Goal: Task Accomplishment & Management: Manage account settings

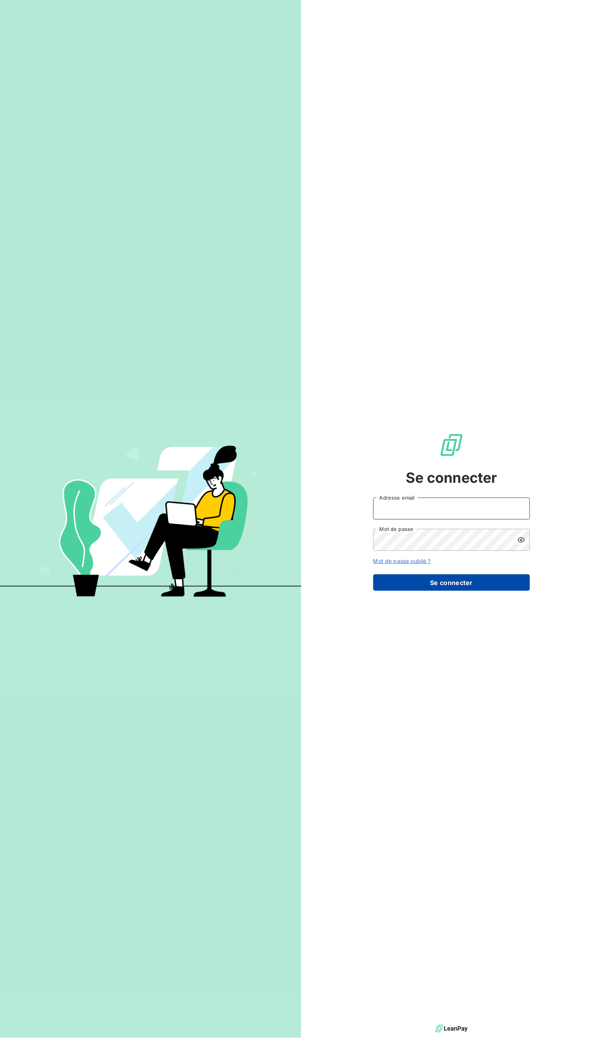
type input "[EMAIL_ADDRESS][DOMAIN_NAME]"
click at [442, 582] on button "Se connecter" at bounding box center [451, 582] width 157 height 16
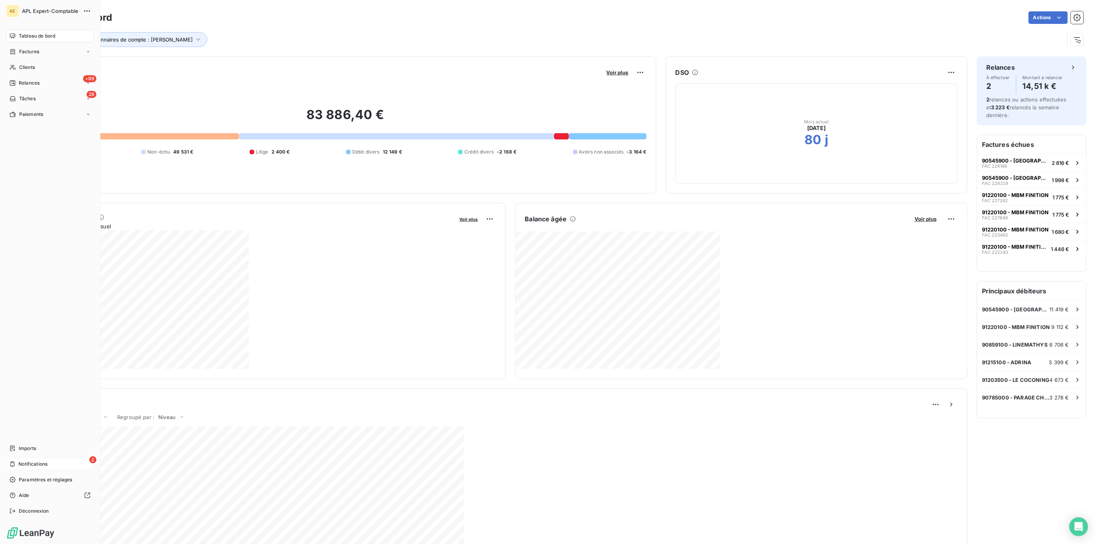
click at [47, 463] on span "Notifications" at bounding box center [32, 464] width 29 height 7
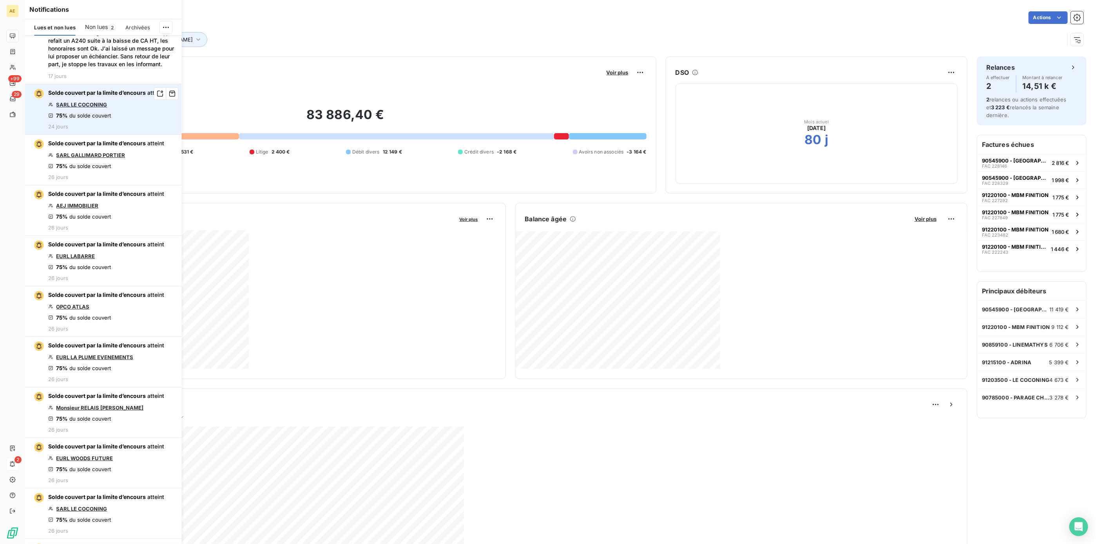
scroll to position [823, 0]
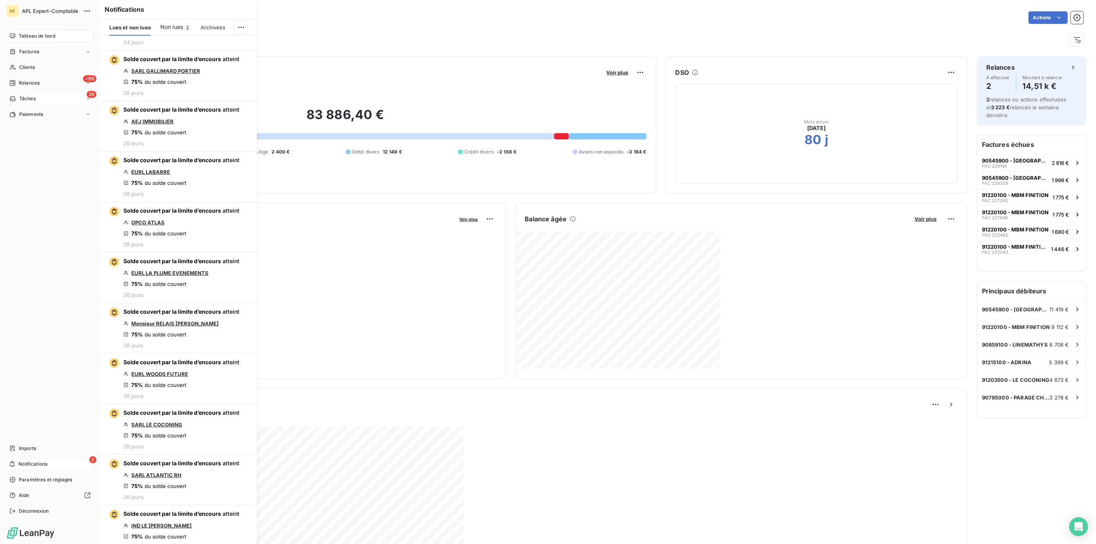
click at [35, 103] on div "29 Tâches" at bounding box center [49, 98] width 87 height 13
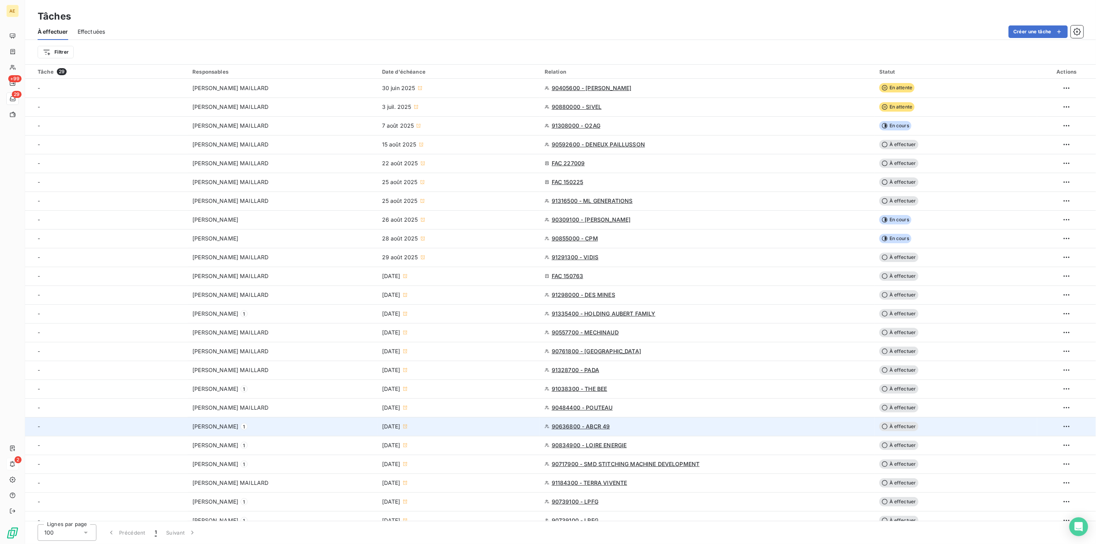
click at [580, 427] on span "90636800 - ABCR 49" at bounding box center [580, 427] width 58 height 8
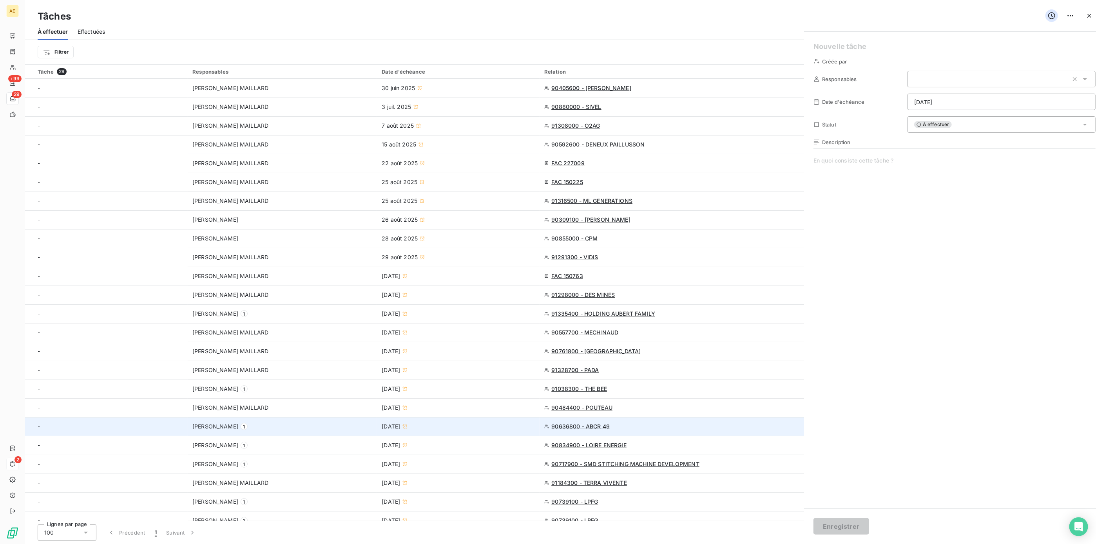
type input "[DATE]"
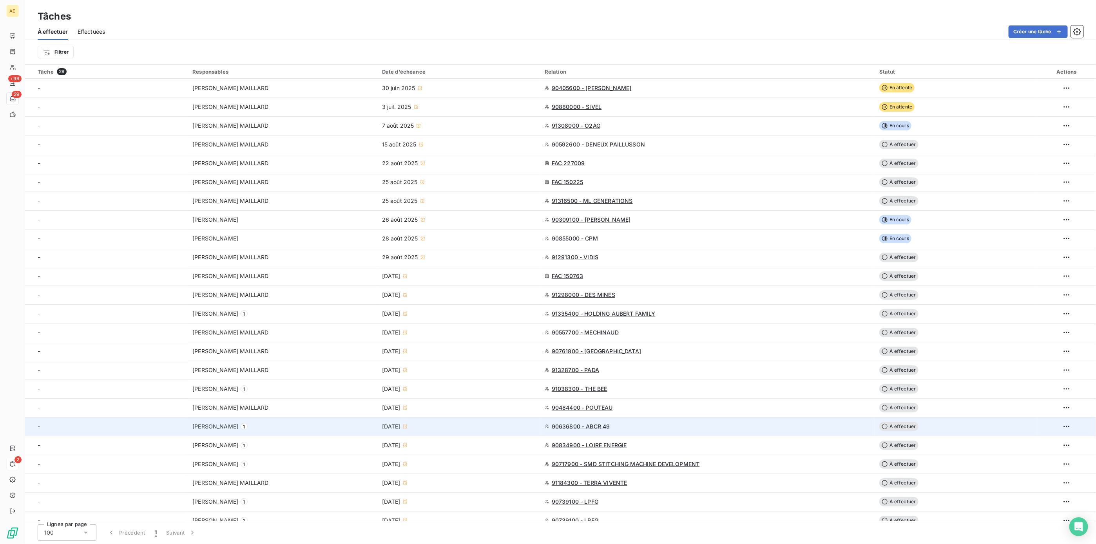
click at [602, 427] on span "À effectuer" at bounding box center [898, 426] width 39 height 9
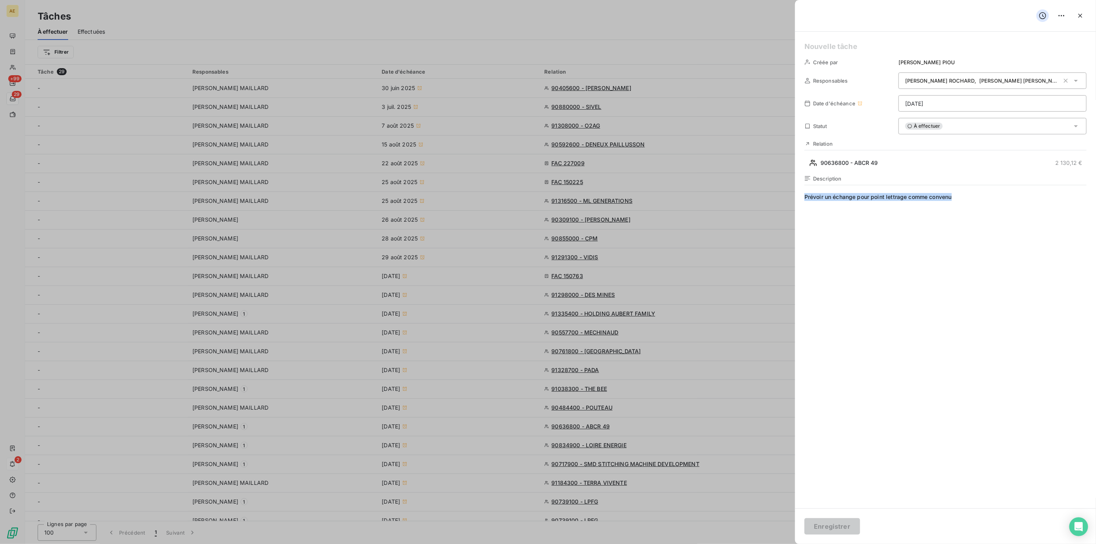
drag, startPoint x: 965, startPoint y: 200, endPoint x: 764, endPoint y: 188, distance: 201.3
click at [602, 544] on div "Créée par [PERSON_NAME] Responsables [PERSON_NAME] , [PERSON_NAME] Date d'échéa…" at bounding box center [547, 544] width 1095 height 0
drag, startPoint x: 900, startPoint y: 61, endPoint x: 951, endPoint y: 61, distance: 50.9
click at [602, 61] on div "[PERSON_NAME]" at bounding box center [992, 62] width 188 height 8
click at [163, 53] on div at bounding box center [548, 272] width 1096 height 544
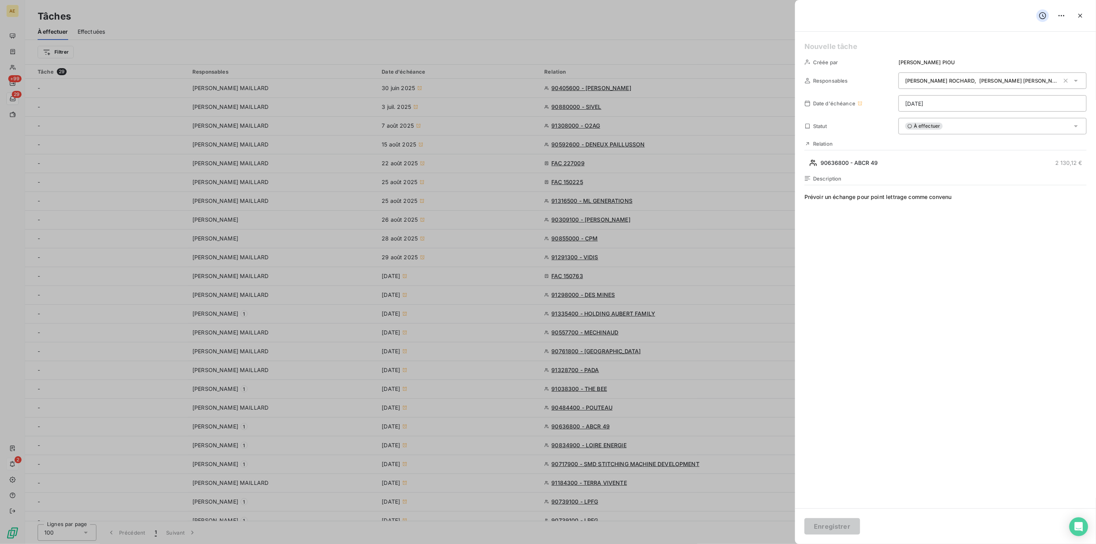
click at [339, 52] on div at bounding box center [548, 272] width 1096 height 544
click at [602, 20] on button "button" at bounding box center [1080, 15] width 13 height 13
